Goal: Transaction & Acquisition: Book appointment/travel/reservation

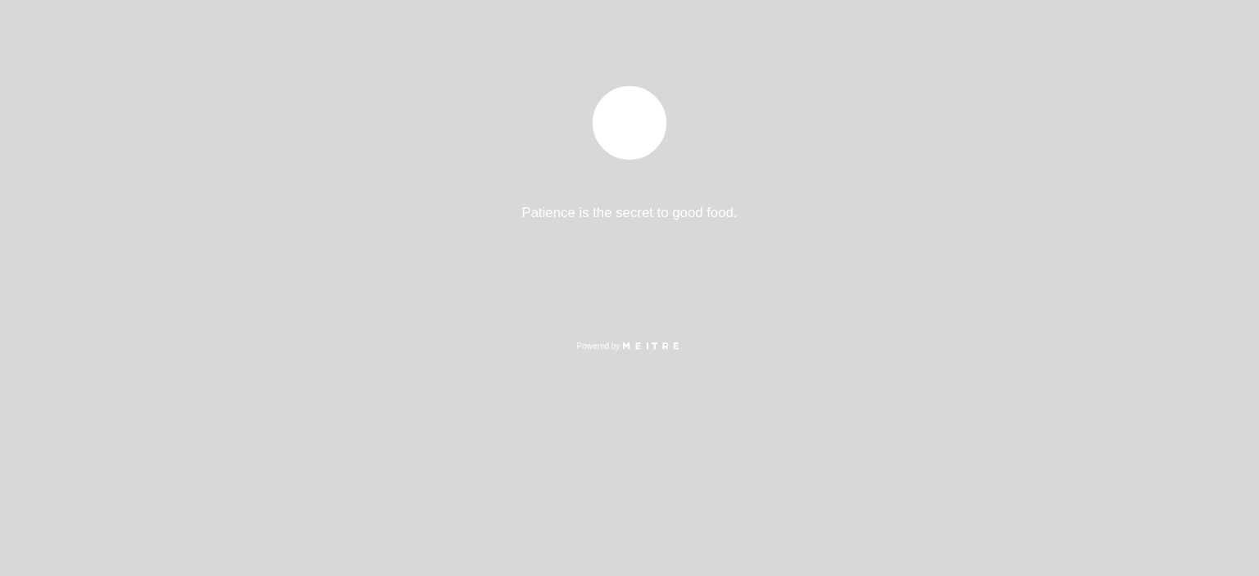
select select "es"
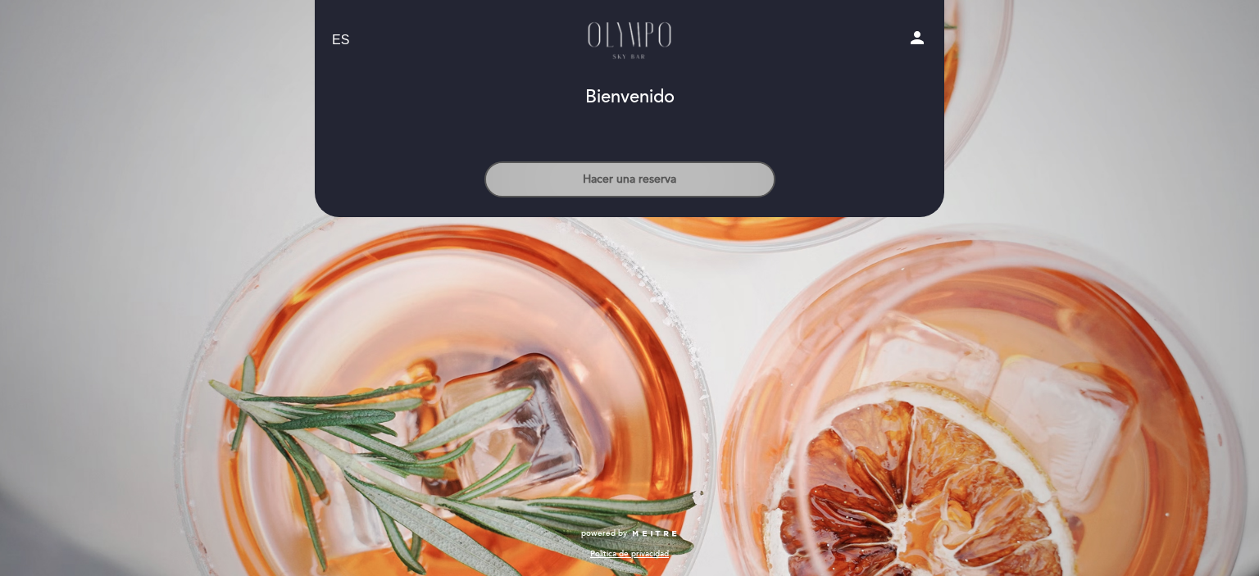
click at [639, 179] on button "Hacer una reserva" at bounding box center [629, 179] width 291 height 36
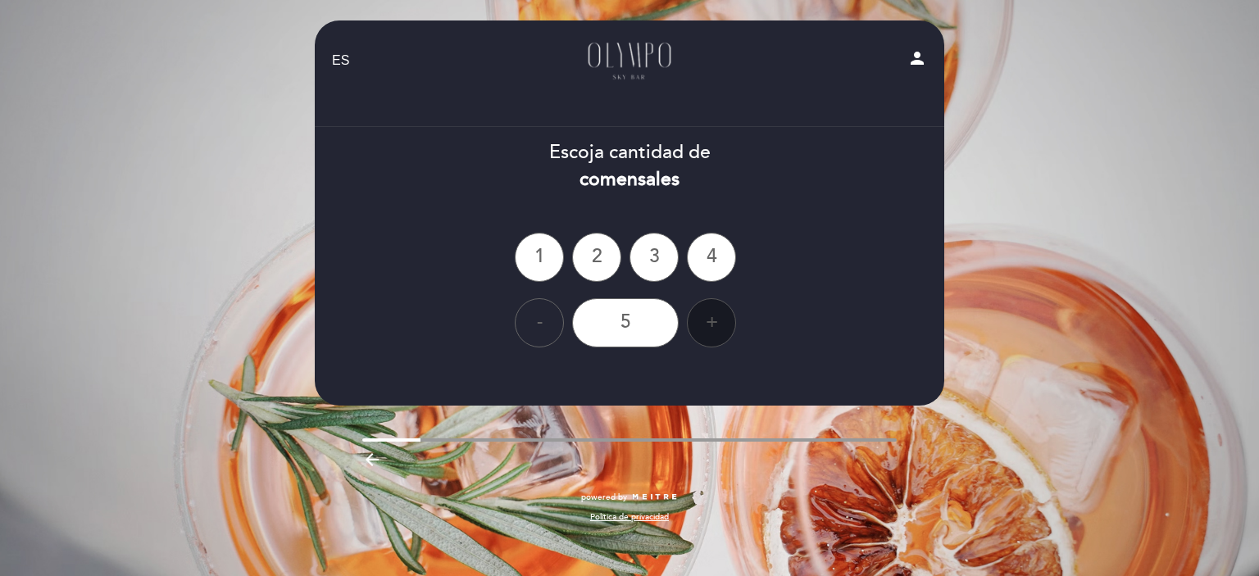
click at [706, 320] on div "+" at bounding box center [711, 322] width 49 height 49
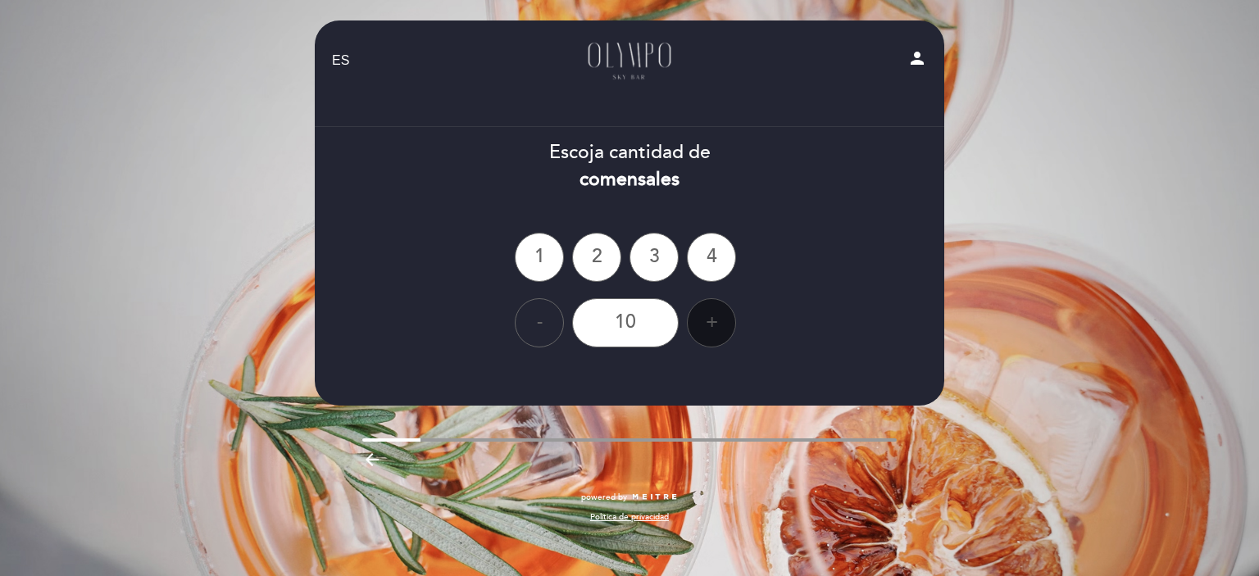
click at [706, 320] on div "+" at bounding box center [711, 322] width 49 height 49
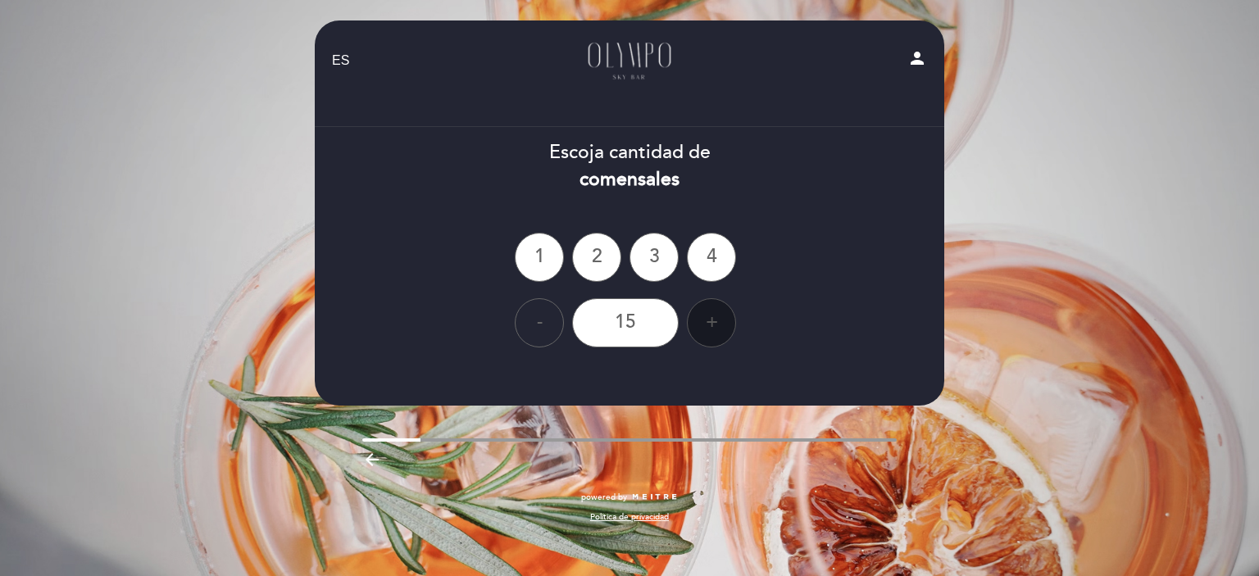
click at [706, 320] on div "+" at bounding box center [711, 322] width 49 height 49
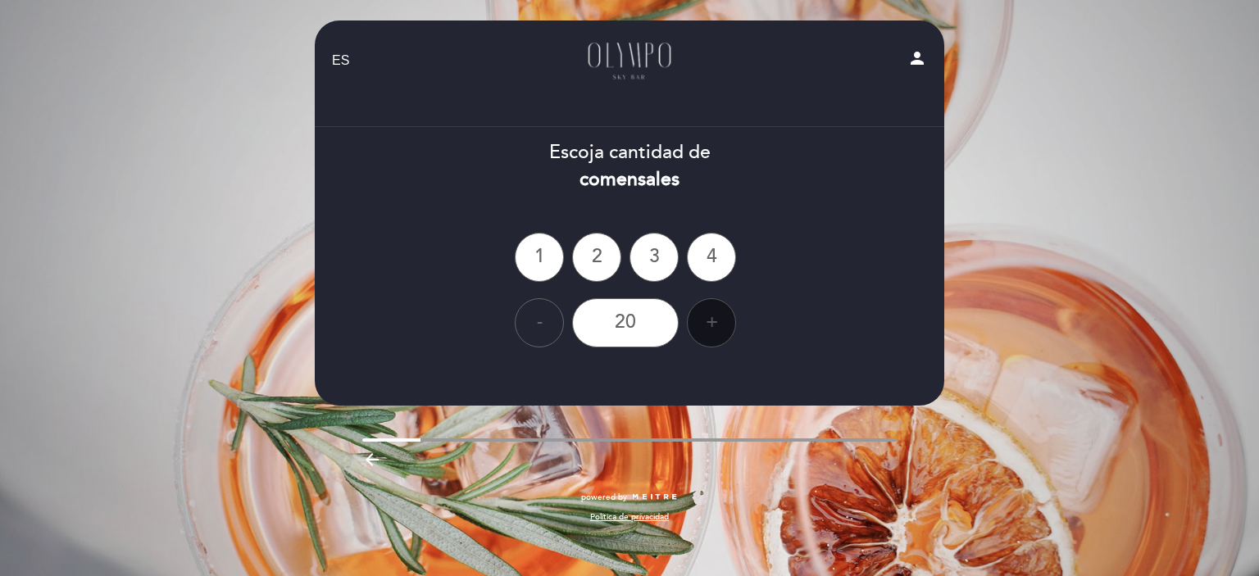
click at [706, 320] on div "+" at bounding box center [711, 322] width 49 height 49
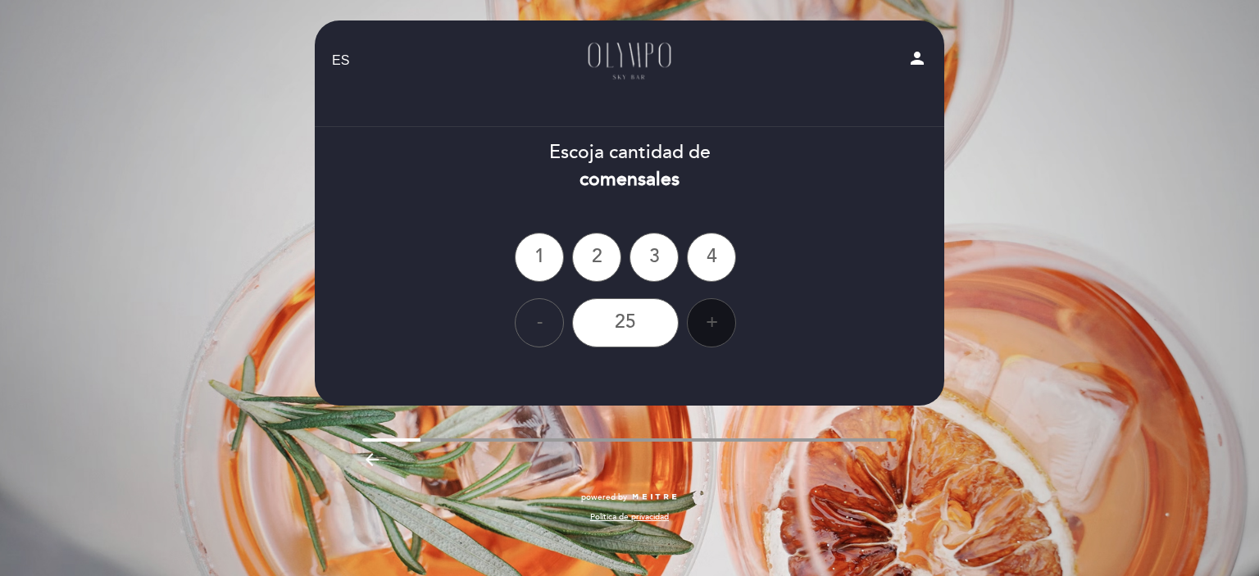
click at [706, 320] on div "+" at bounding box center [711, 322] width 49 height 49
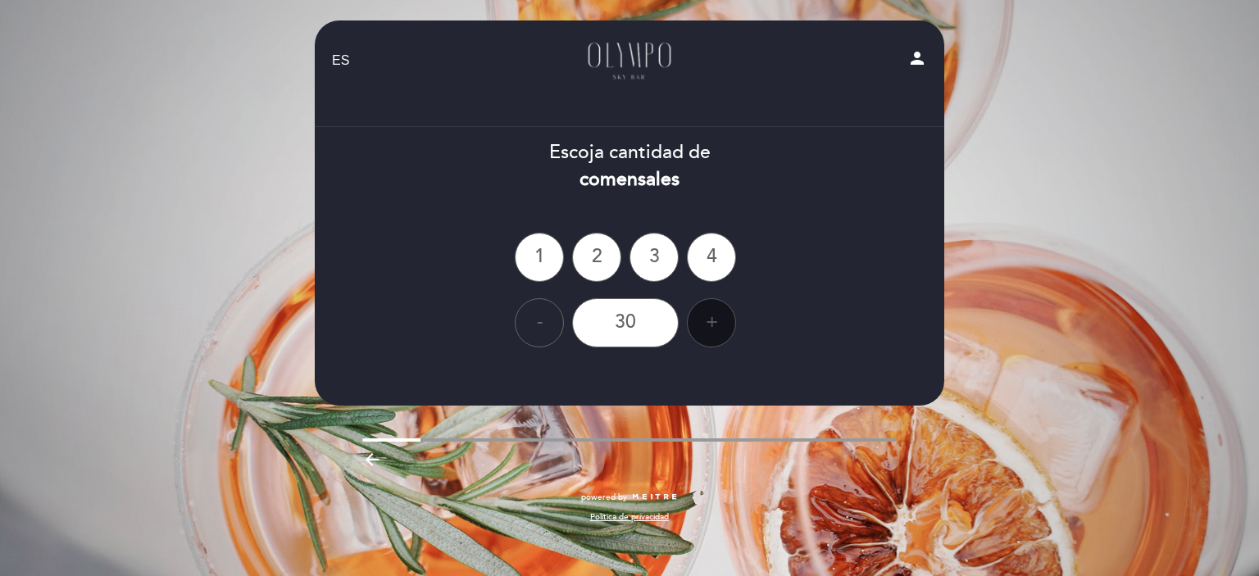
click at [706, 320] on div "+" at bounding box center [711, 322] width 49 height 49
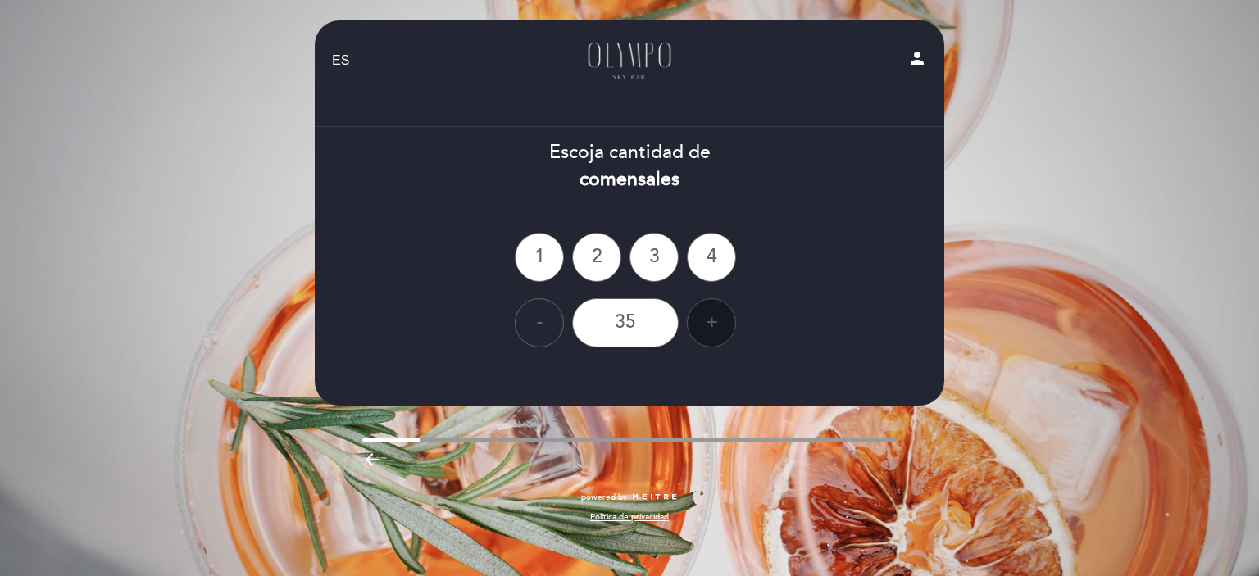
click at [706, 320] on div "+" at bounding box center [711, 322] width 49 height 49
click at [534, 321] on div "-" at bounding box center [539, 322] width 49 height 49
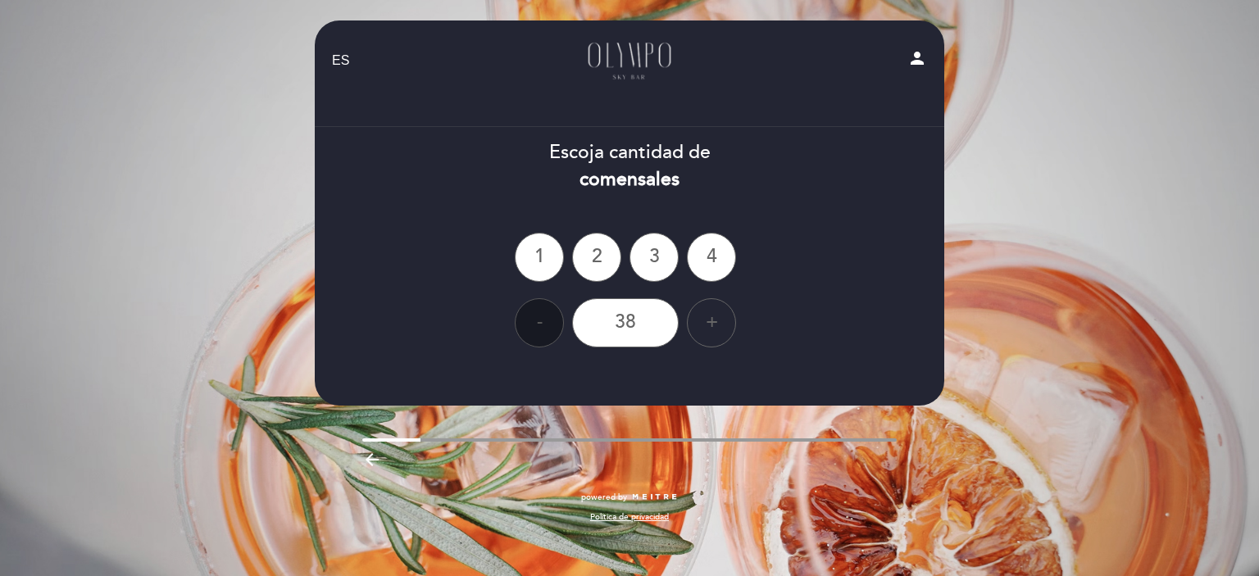
click at [534, 321] on div "-" at bounding box center [539, 322] width 49 height 49
click at [711, 321] on div "+" at bounding box center [711, 322] width 49 height 49
click at [659, 164] on div "Escoja cantidad de comensales" at bounding box center [629, 166] width 631 height 54
click at [607, 335] on div "38" at bounding box center [625, 322] width 107 height 49
